Goal: Task Accomplishment & Management: Use online tool/utility

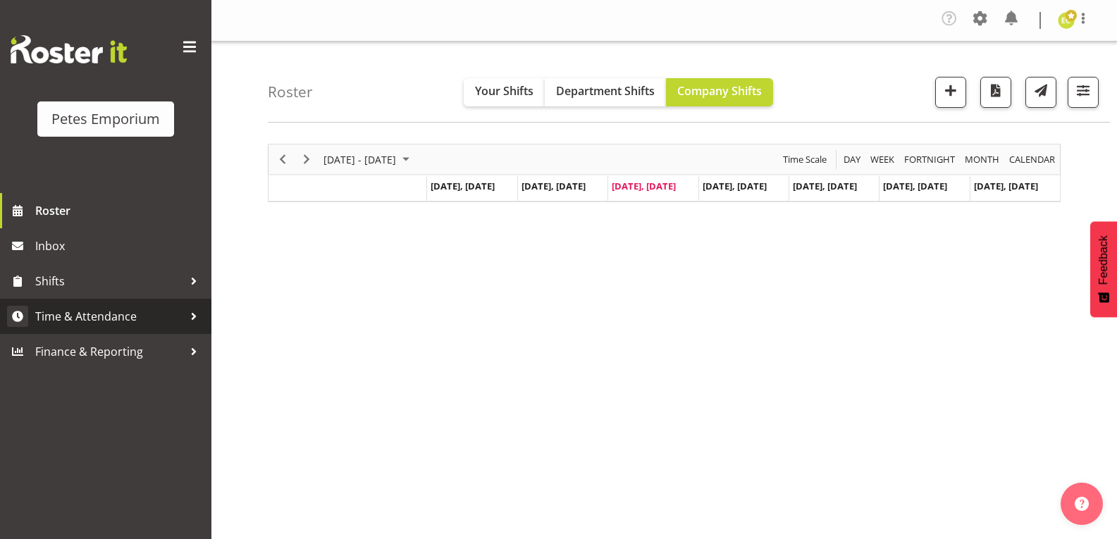
click at [189, 333] on link "Time & Attendance" at bounding box center [105, 316] width 211 height 35
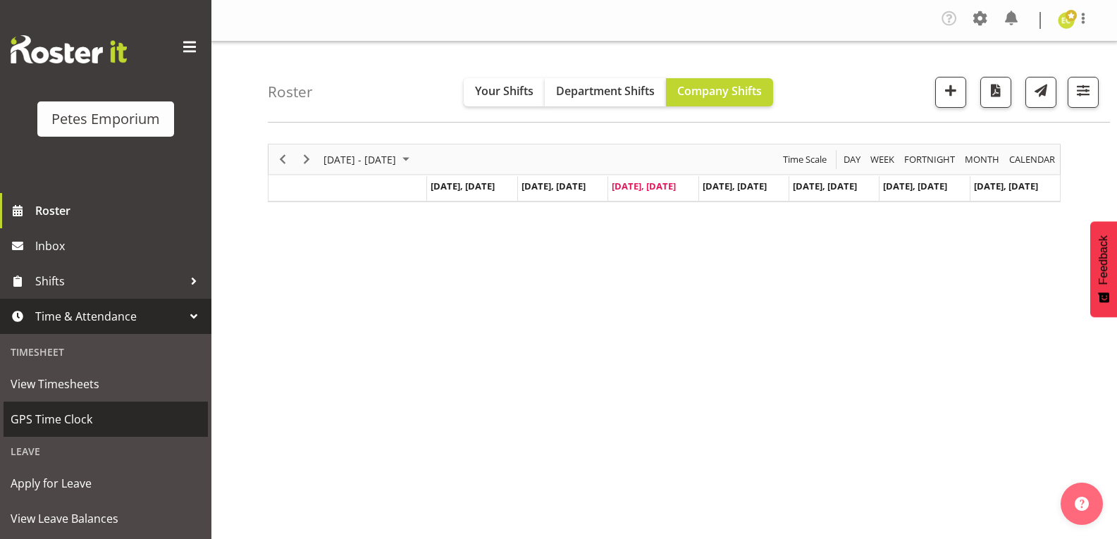
click at [80, 419] on span "GPS Time Clock" at bounding box center [106, 419] width 190 height 21
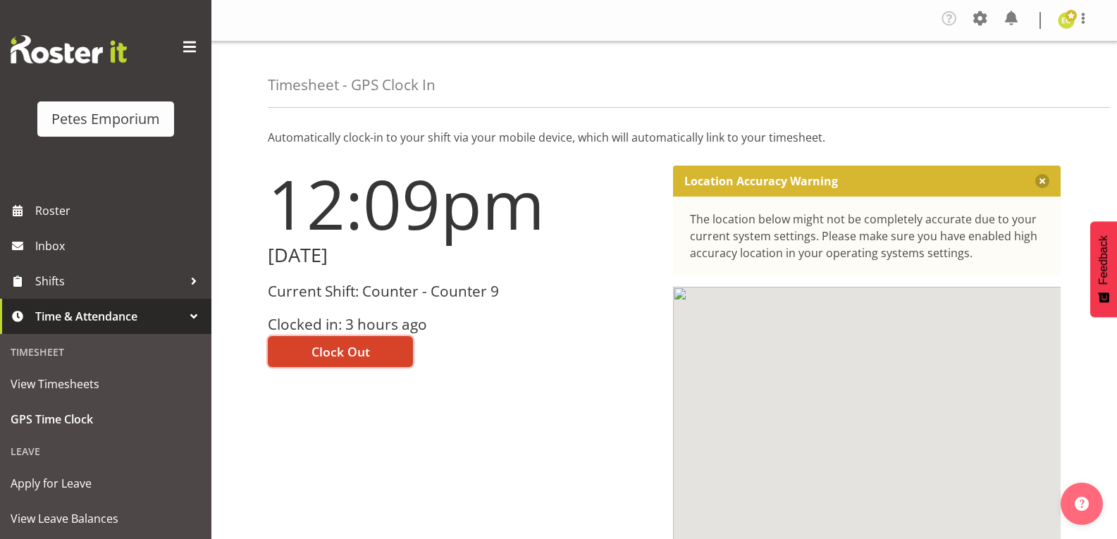
click at [364, 352] on span "Clock Out" at bounding box center [341, 352] width 59 height 18
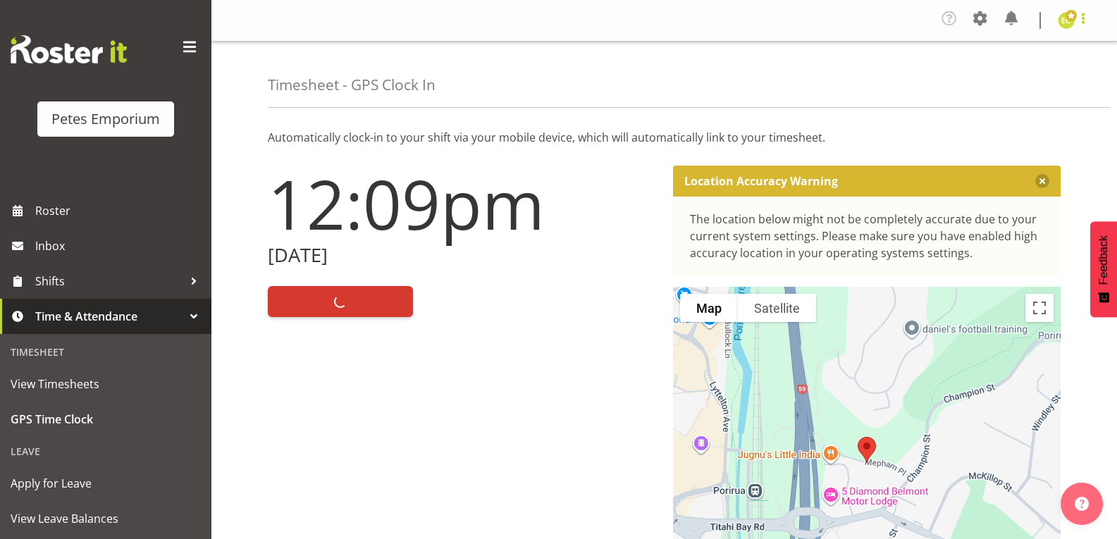
click at [1081, 20] on span at bounding box center [1083, 18] width 17 height 17
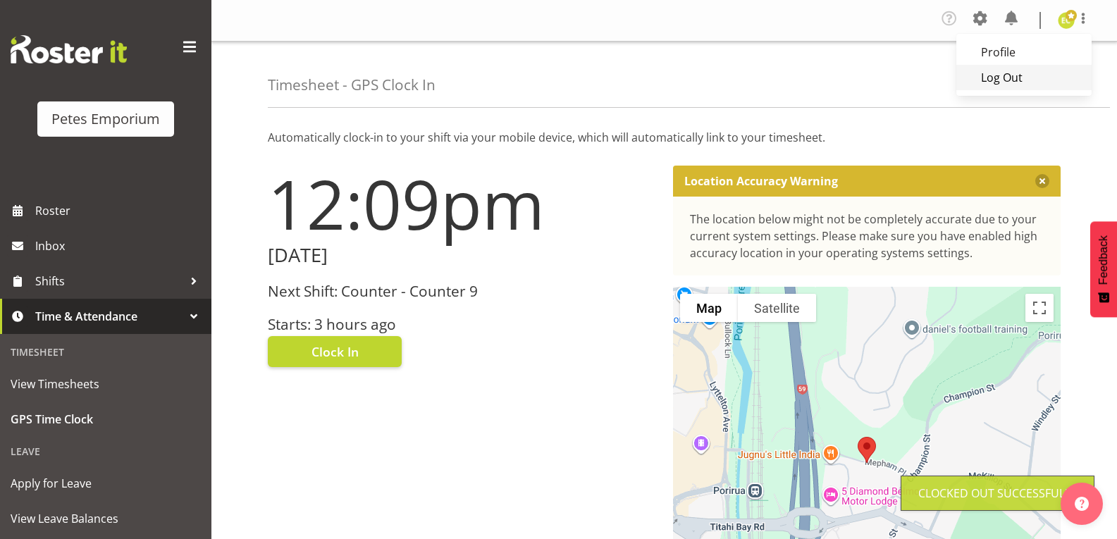
click at [1008, 80] on link "Log Out" at bounding box center [1024, 77] width 135 height 25
